Goal: Information Seeking & Learning: Learn about a topic

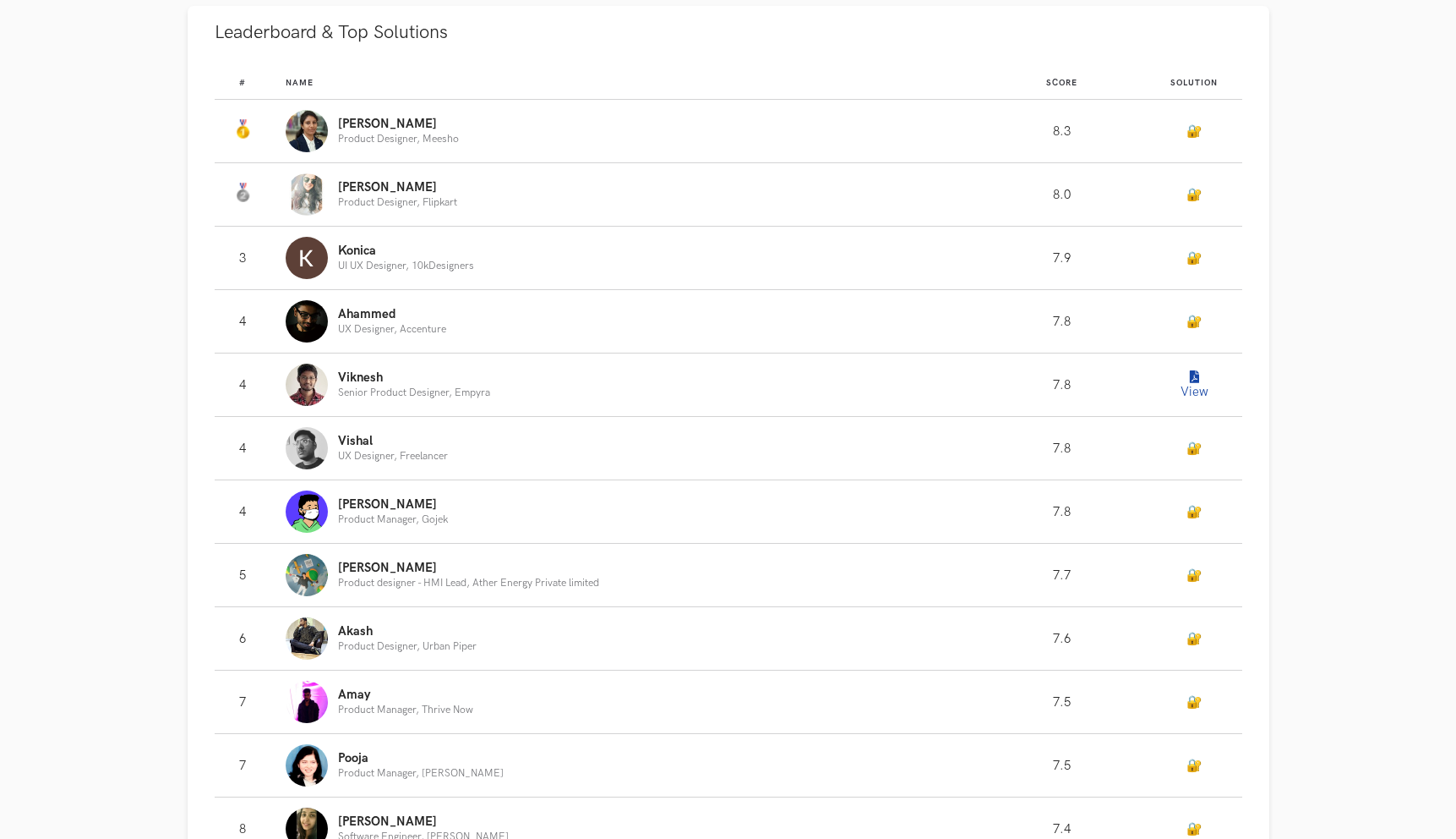
scroll to position [1705, 0]
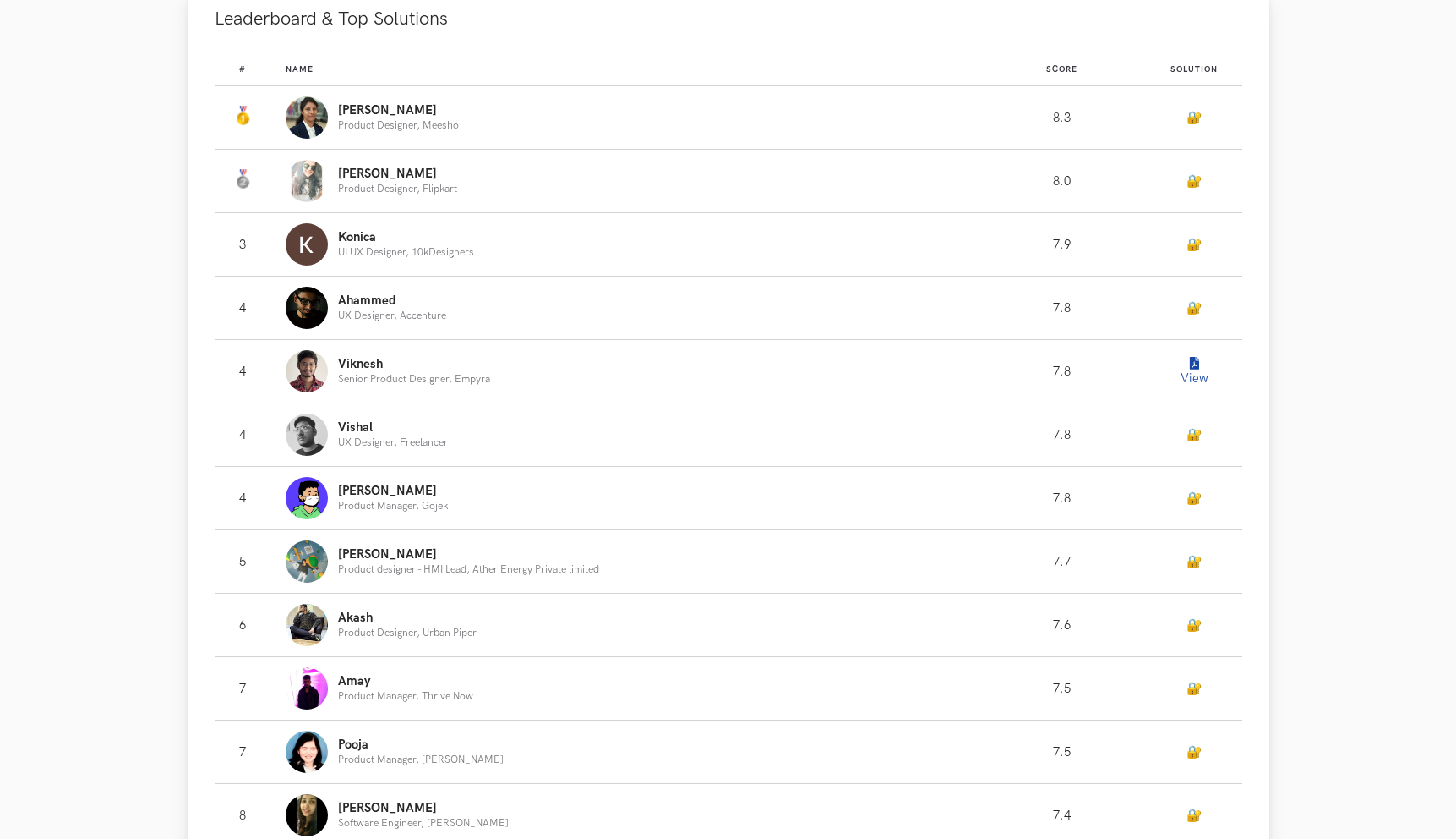
click at [1191, 370] on icon "Leaderboard" at bounding box center [1194, 364] width 9 height 13
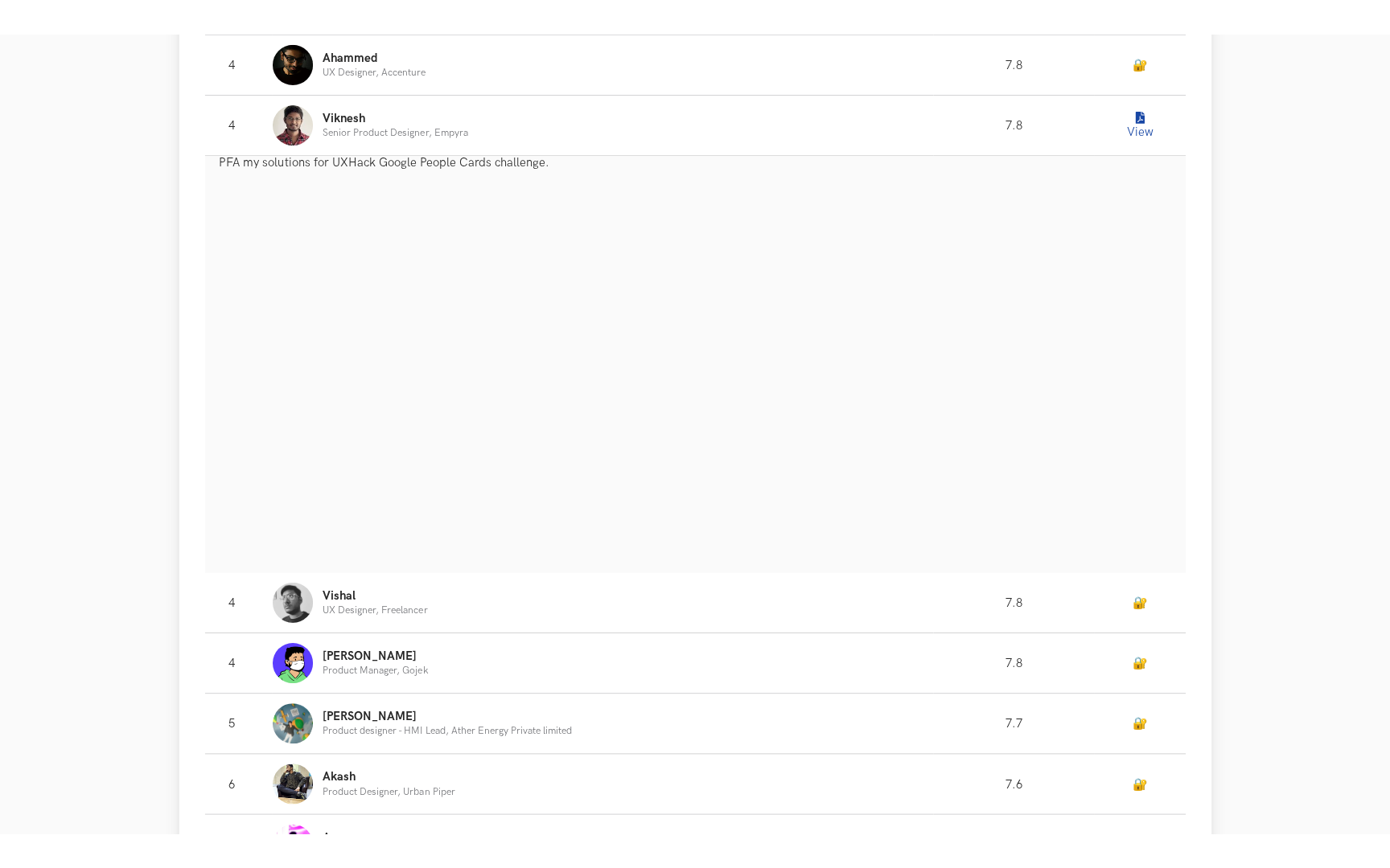
scroll to position [2090, 0]
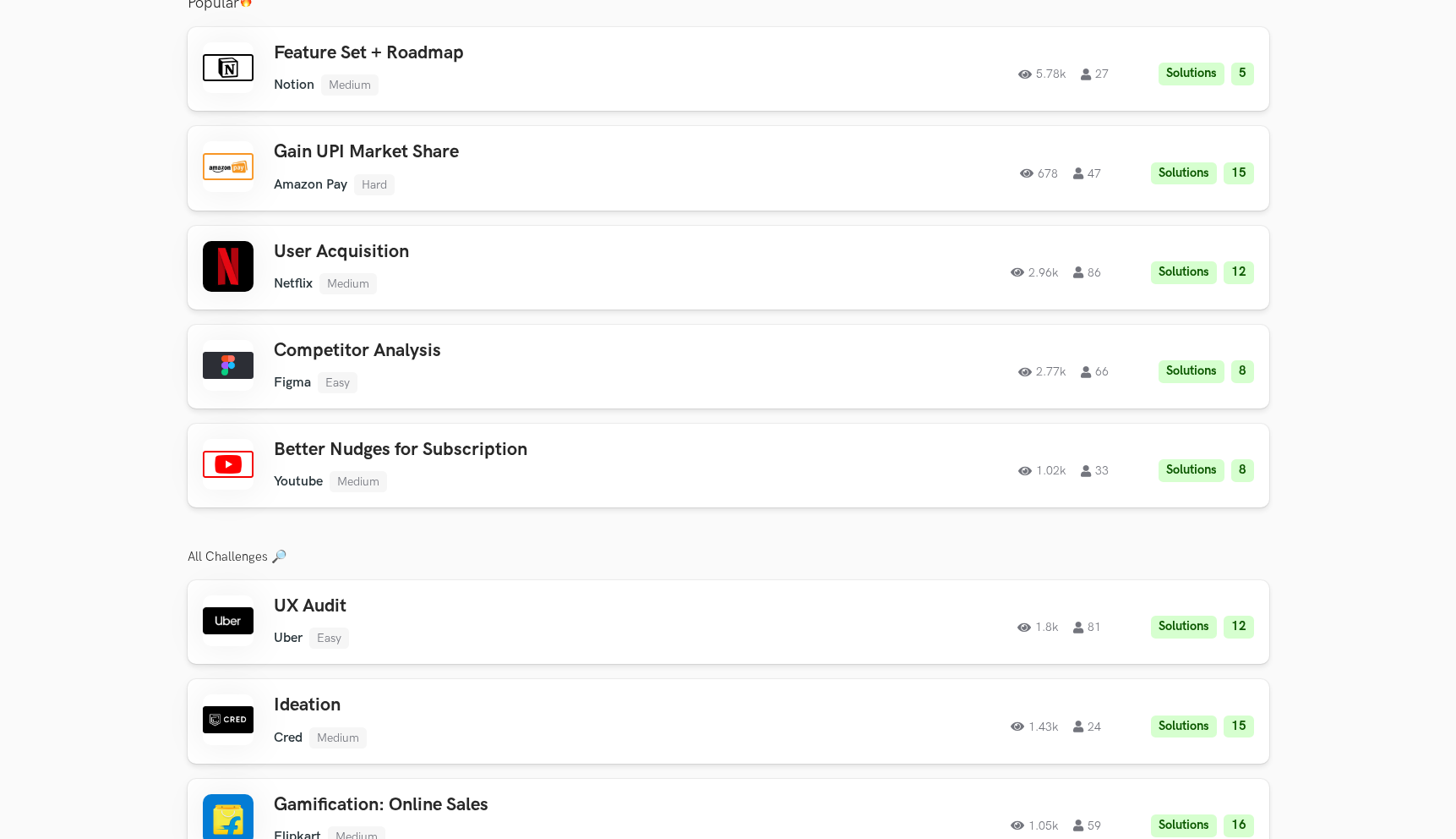
scroll to position [2977, 0]
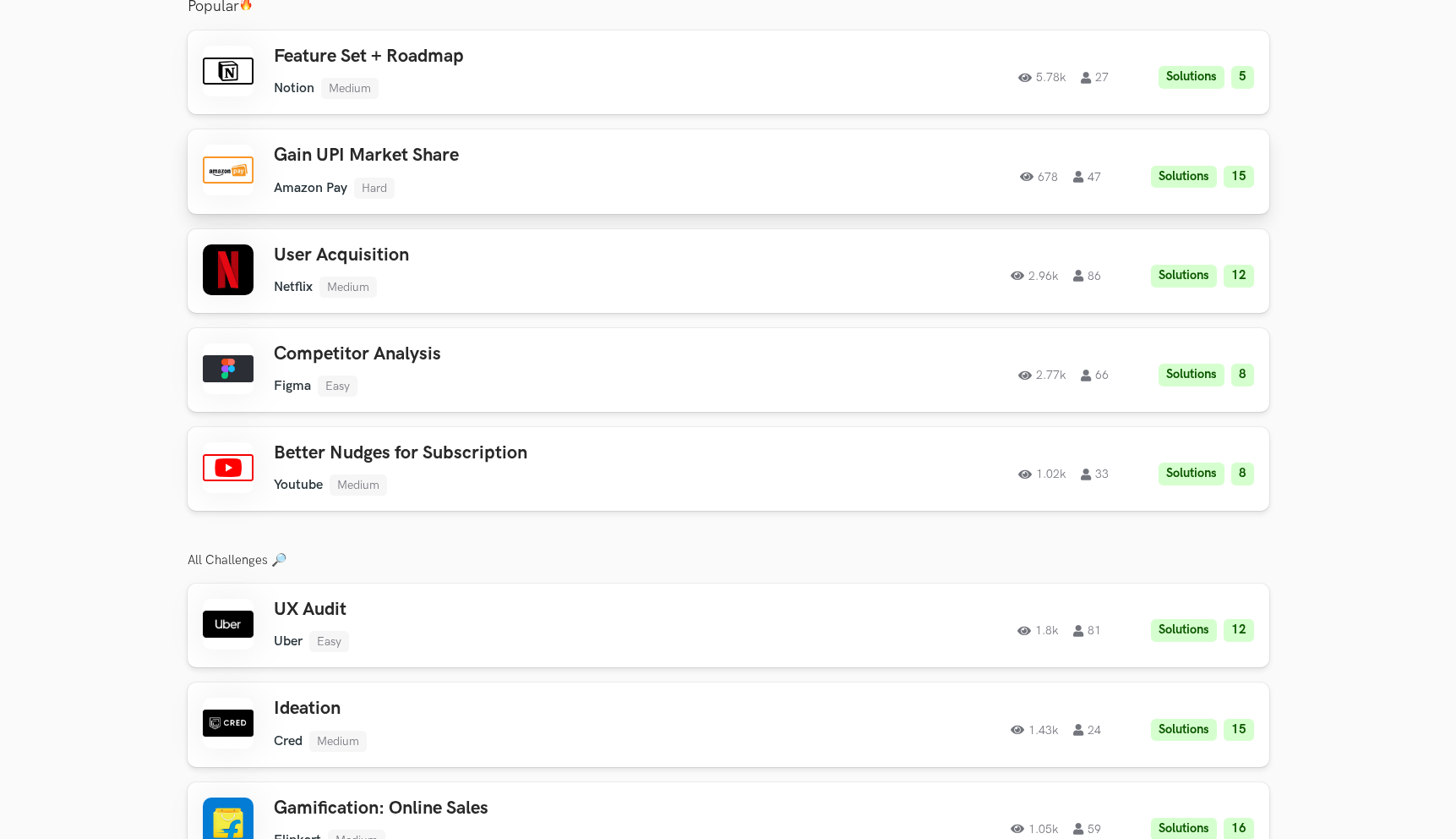
click at [463, 186] on link "Gain UPI Market Share Amazon Pay Hard Amazon Pay Hard Solutions 15 678 47 678 4…" at bounding box center [728, 171] width 1082 height 84
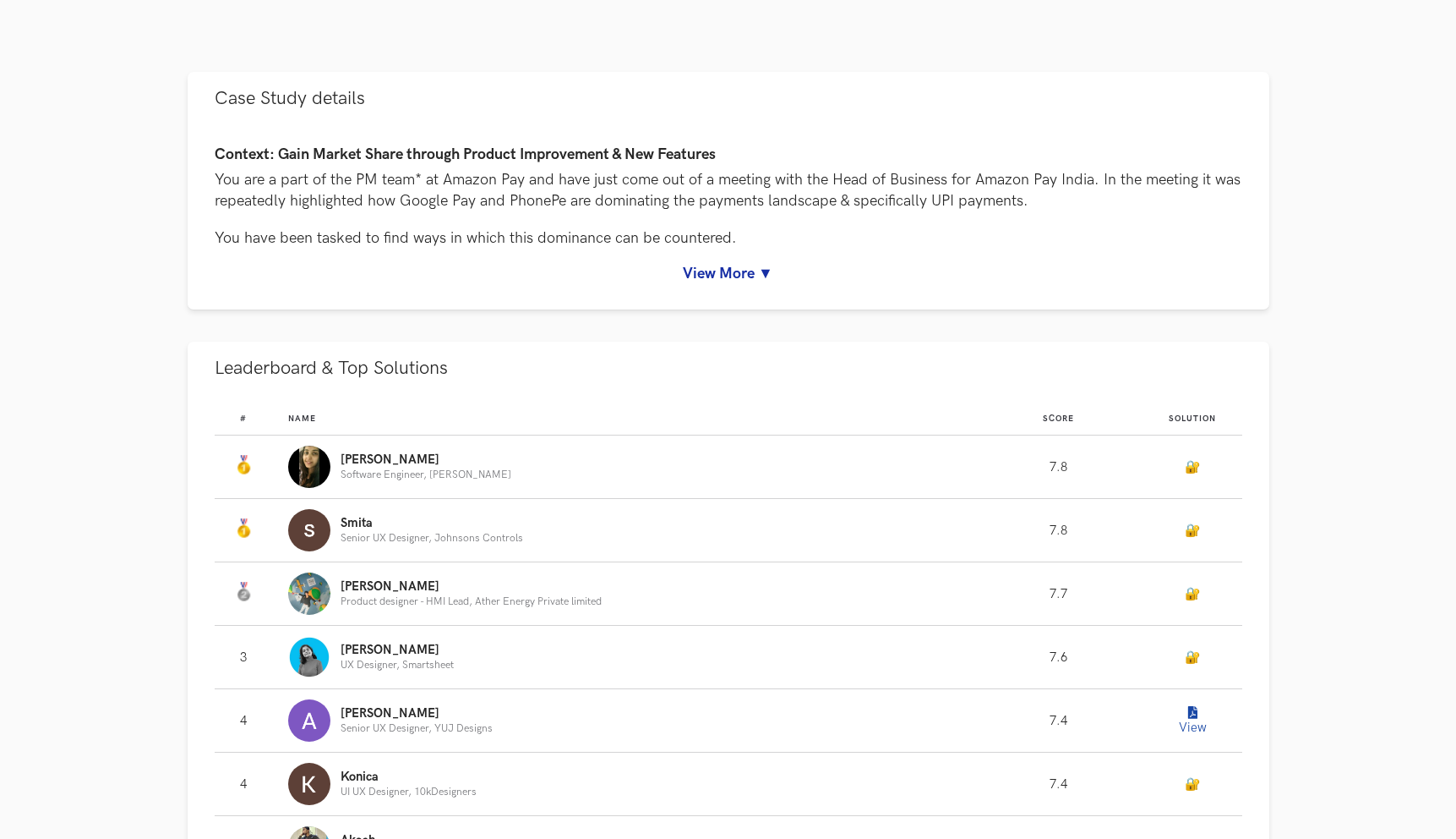
scroll to position [718, 0]
click at [772, 268] on link "View More ▼" at bounding box center [729, 274] width 1028 height 18
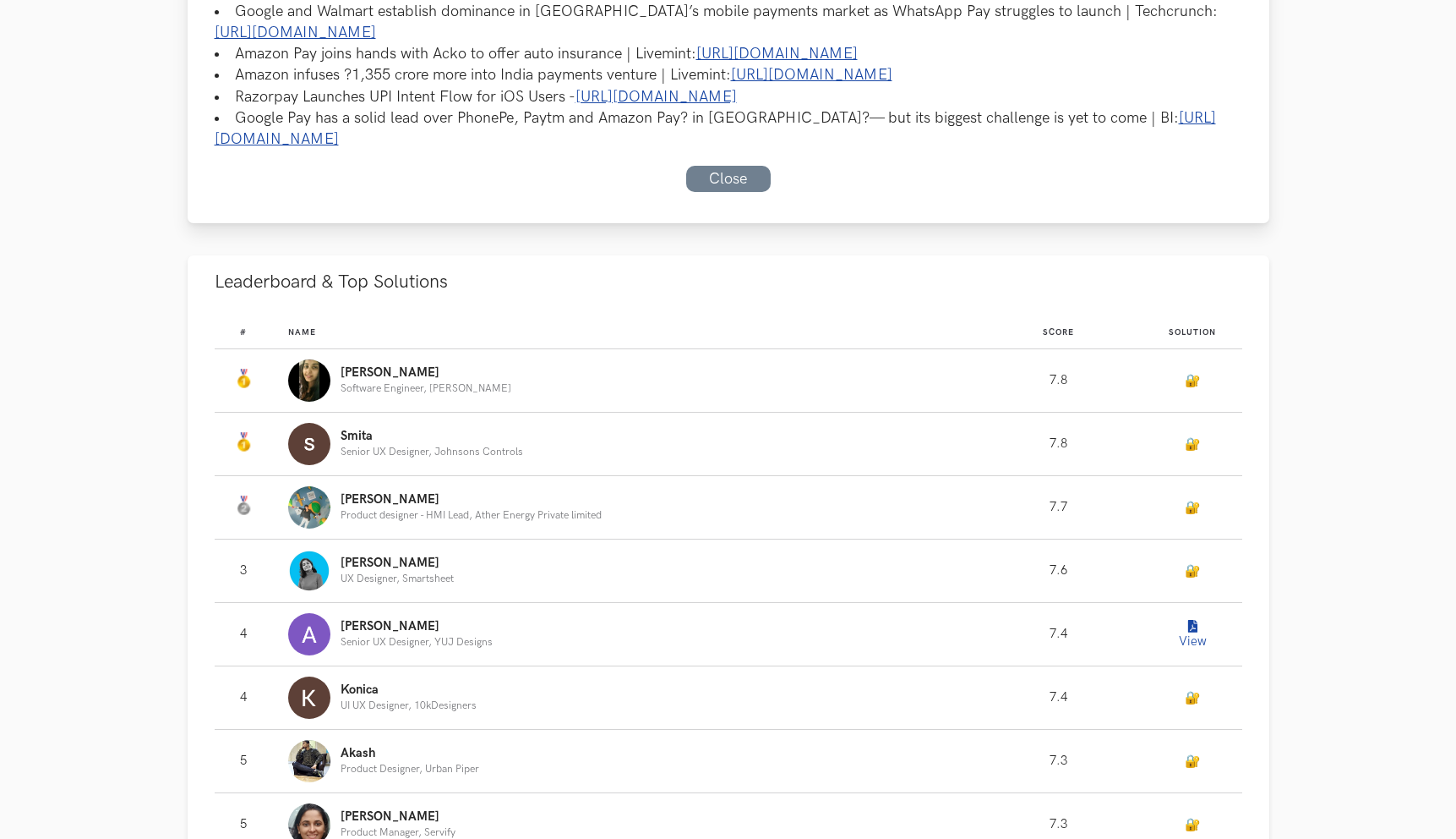
scroll to position [1408, 0]
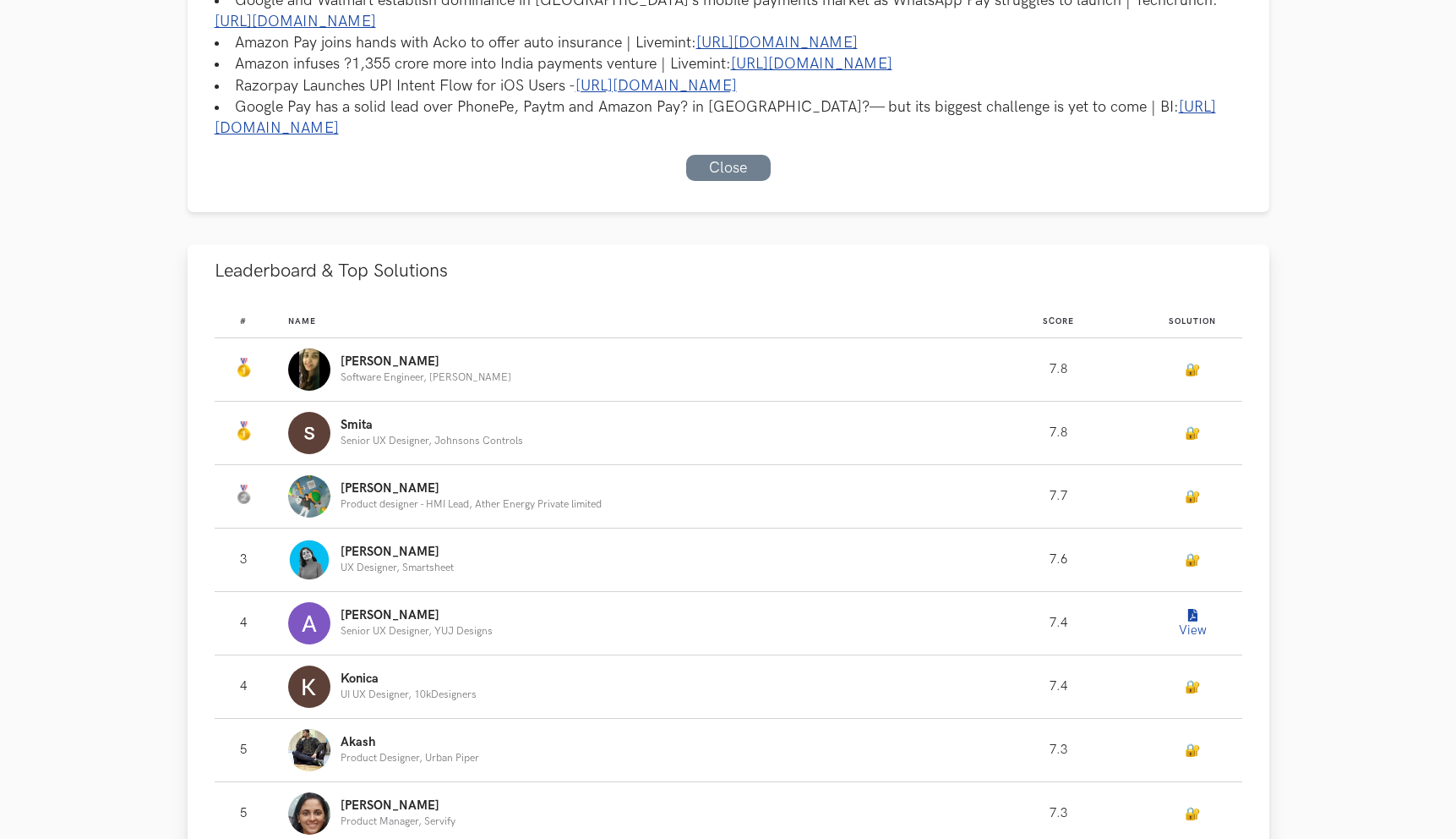
click at [1203, 640] on button "View" at bounding box center [1193, 623] width 33 height 33
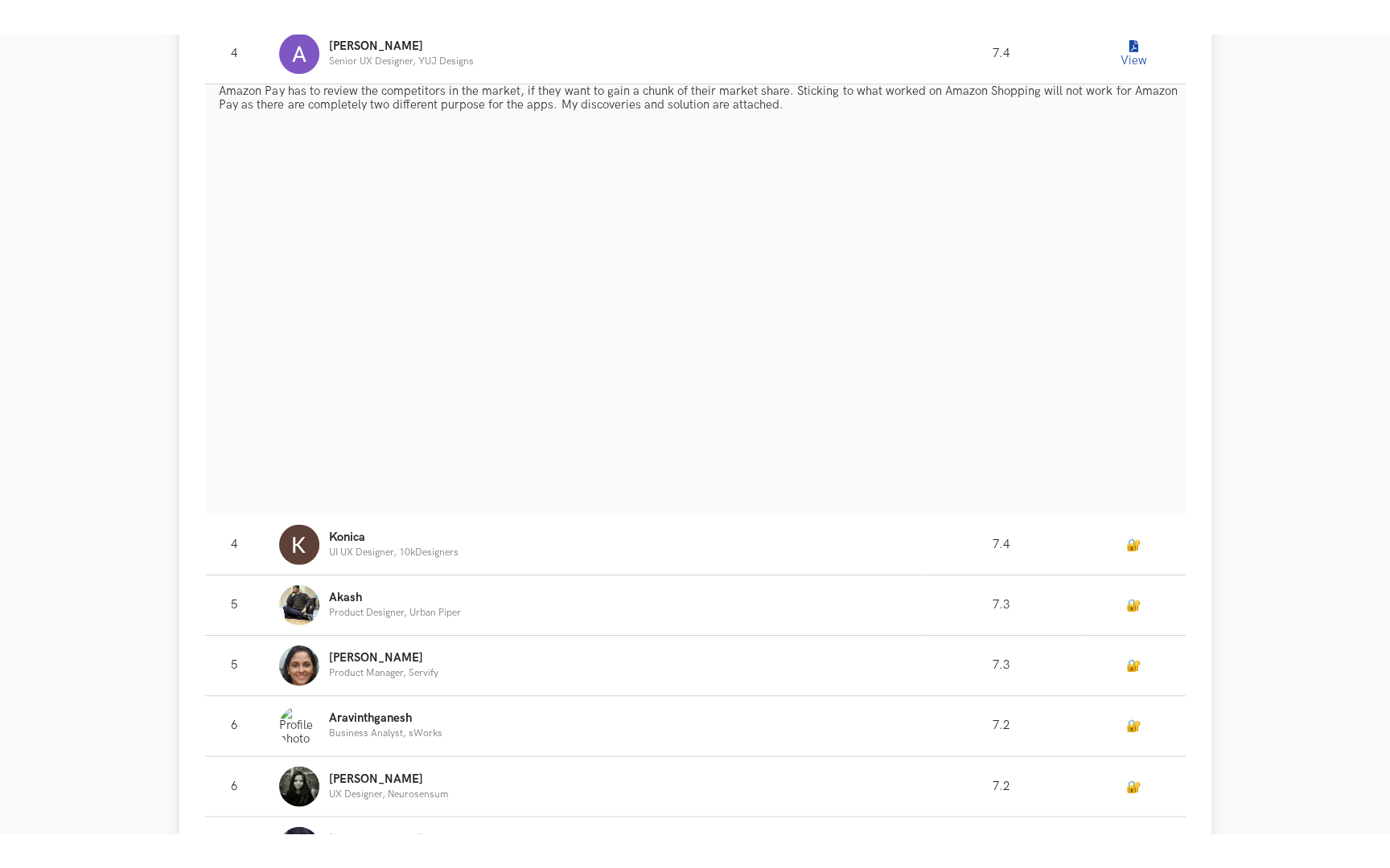
scroll to position [2012, 0]
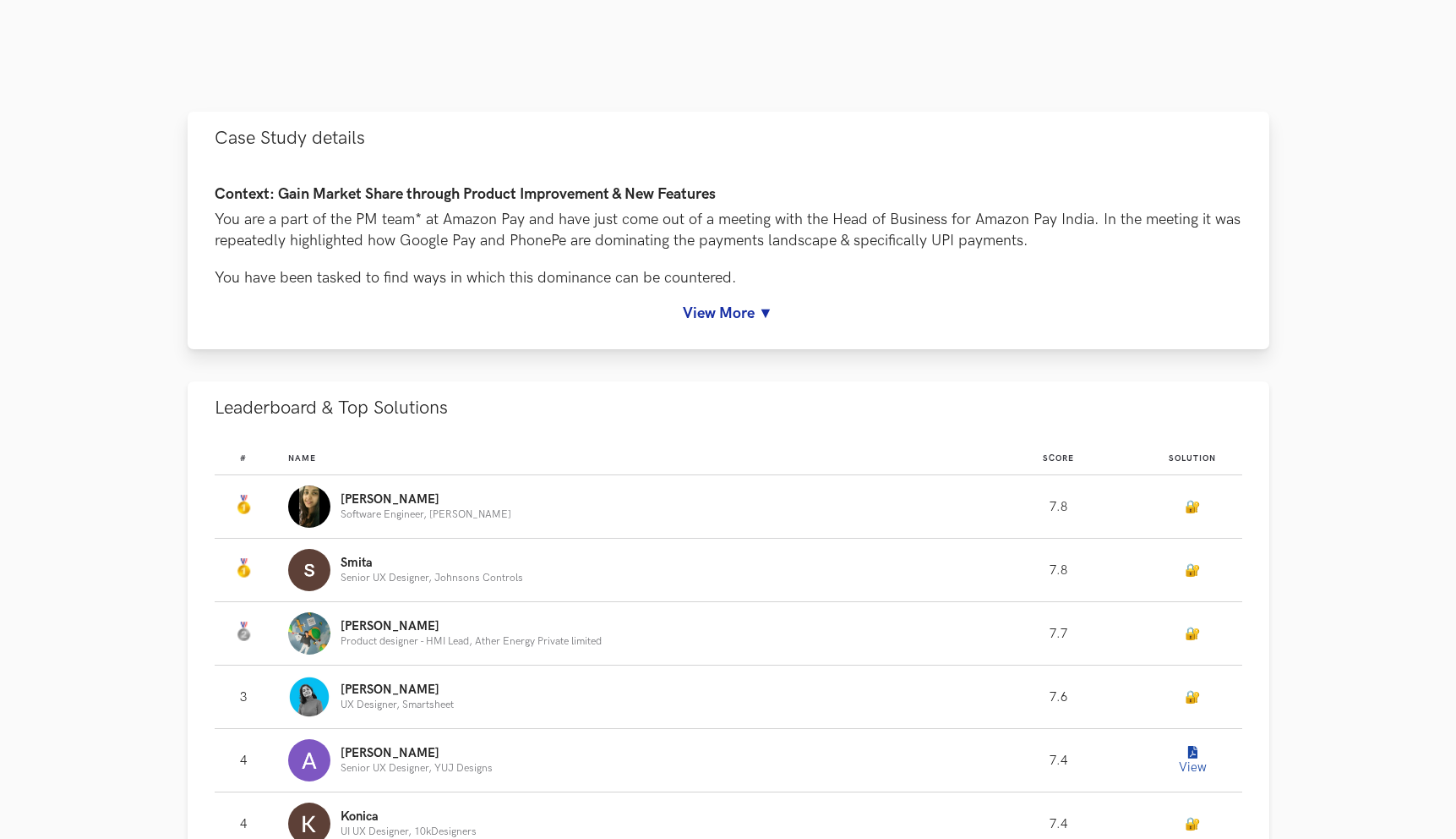
scroll to position [714, 0]
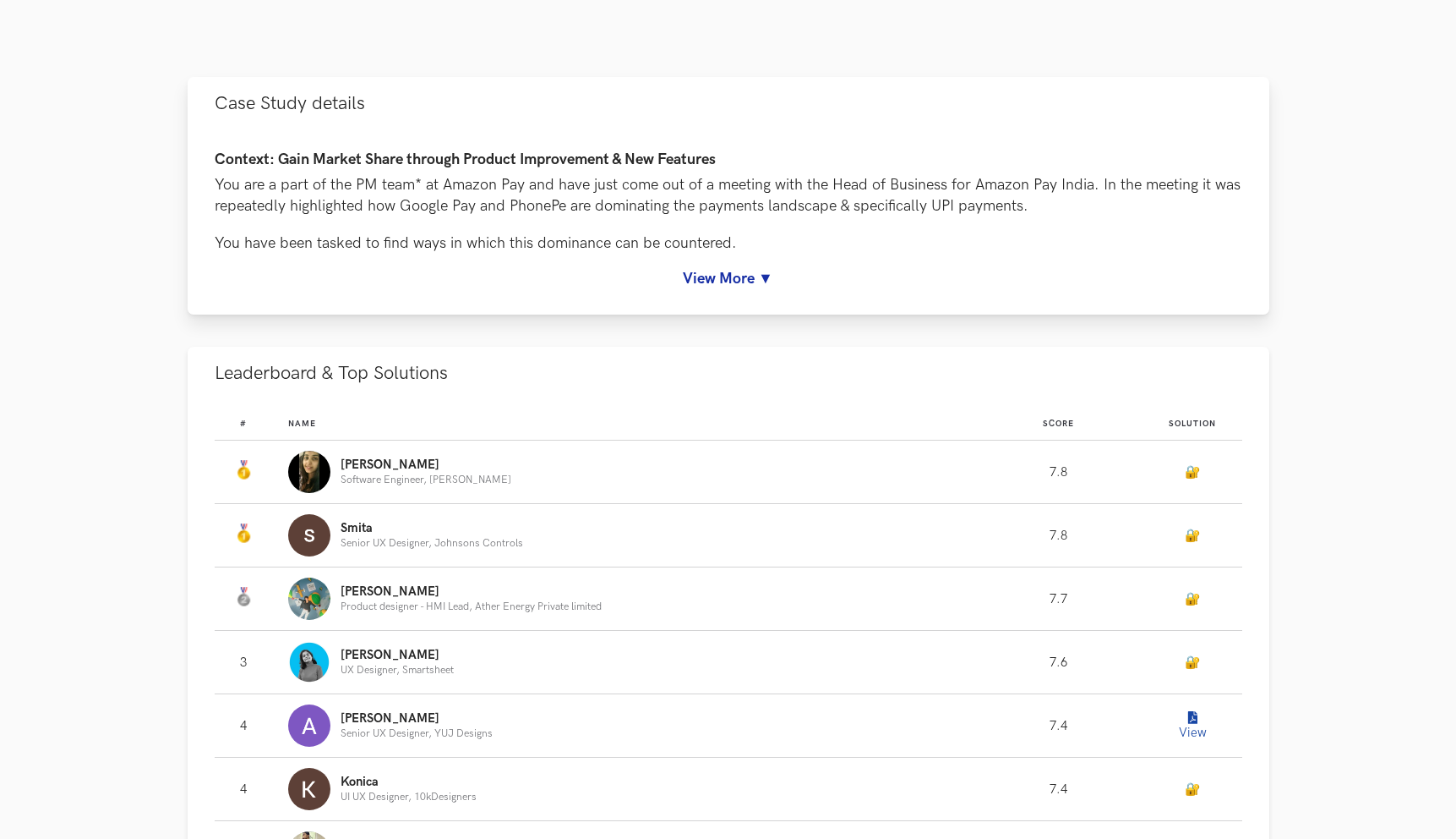
click at [764, 275] on link "View More ▼" at bounding box center [729, 278] width 1028 height 18
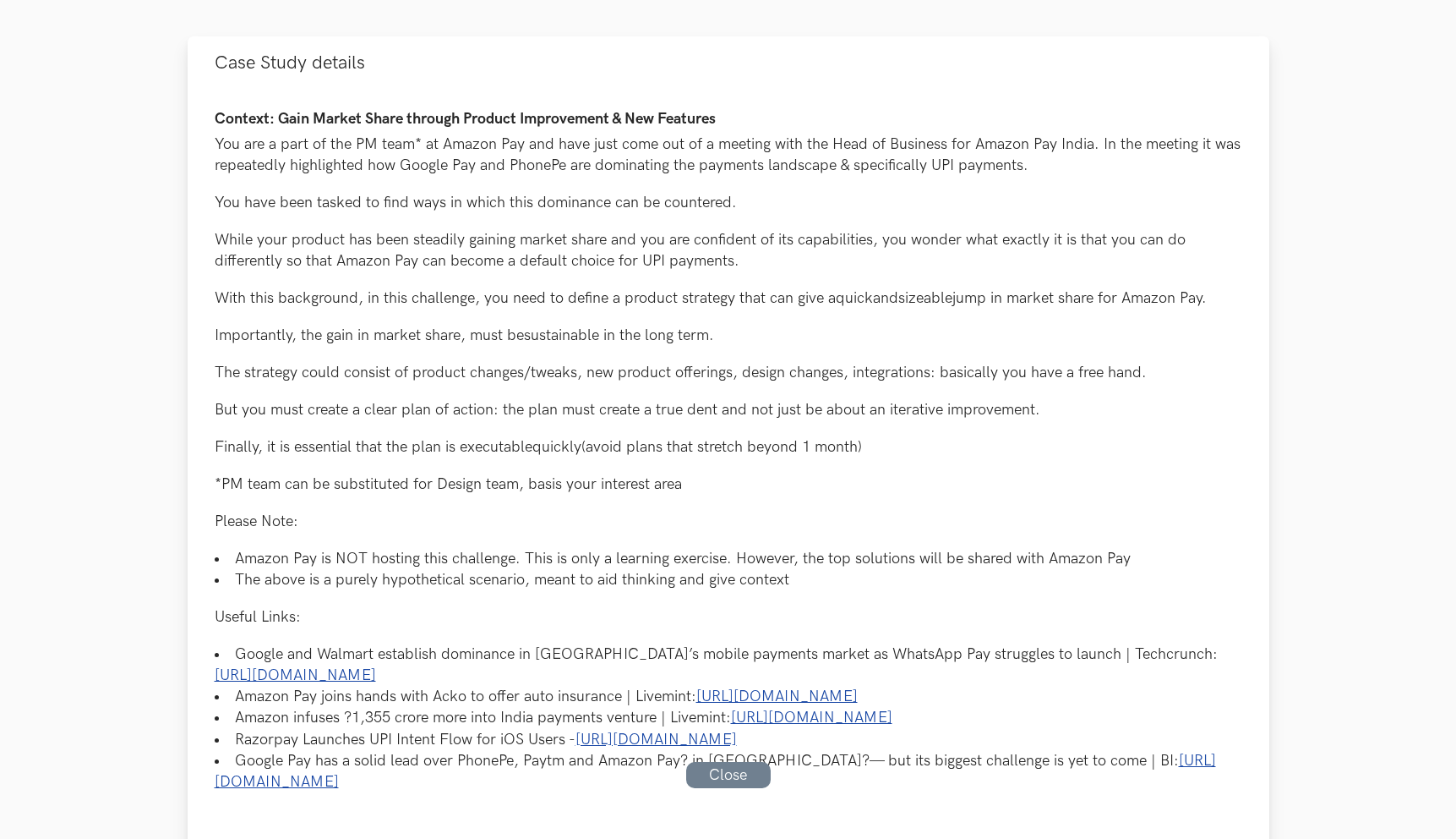
scroll to position [756, 0]
click at [1052, 227] on p "While your product has been steadily gaining market share and you are confident…" at bounding box center [729, 248] width 1028 height 42
